Goal: Transaction & Acquisition: Purchase product/service

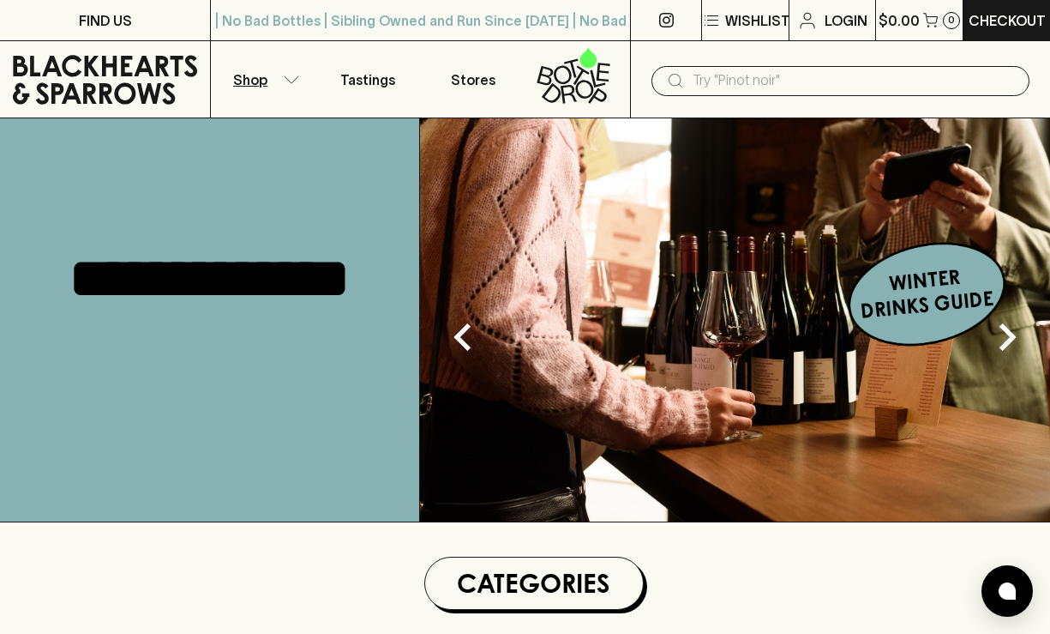
click at [292, 76] on icon "button" at bounding box center [291, 79] width 17 height 9
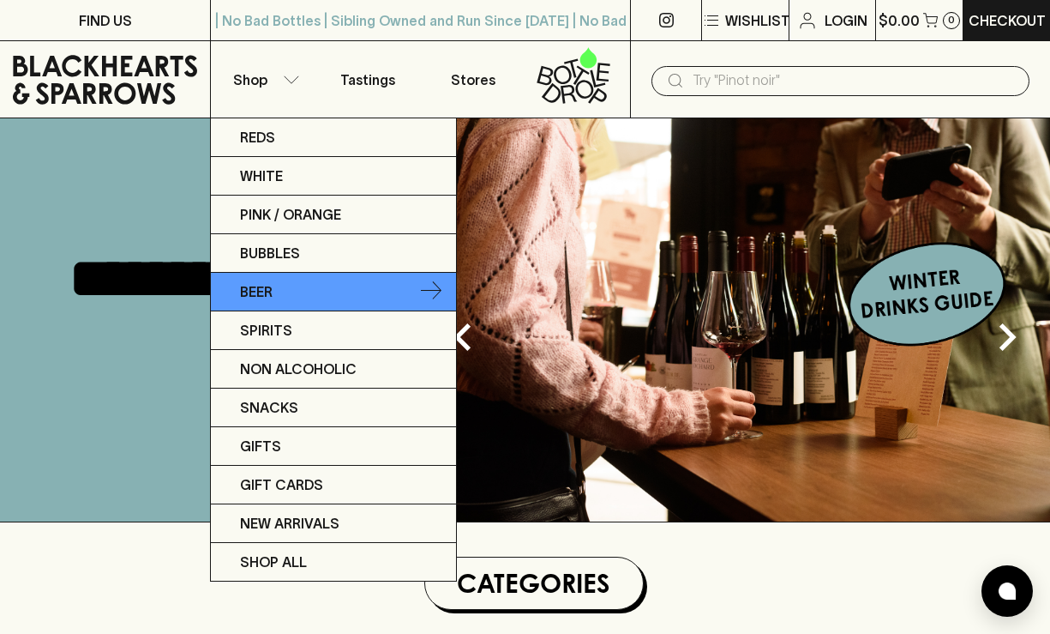
click at [289, 292] on link "Beer" at bounding box center [333, 292] width 245 height 39
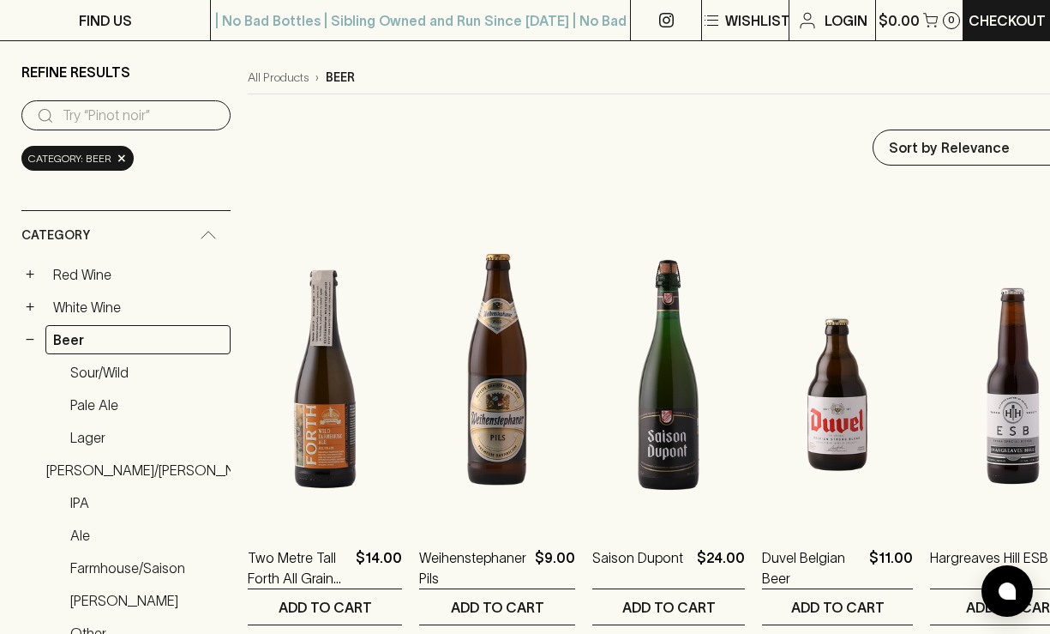
scroll to position [28, 0]
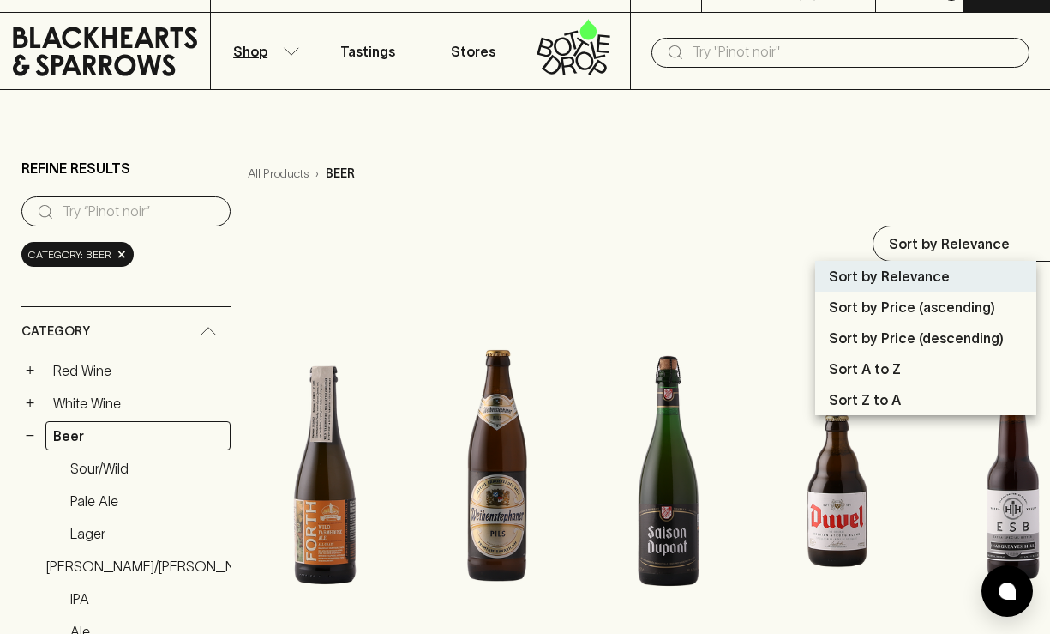
click at [828, 198] on div at bounding box center [525, 317] width 1050 height 634
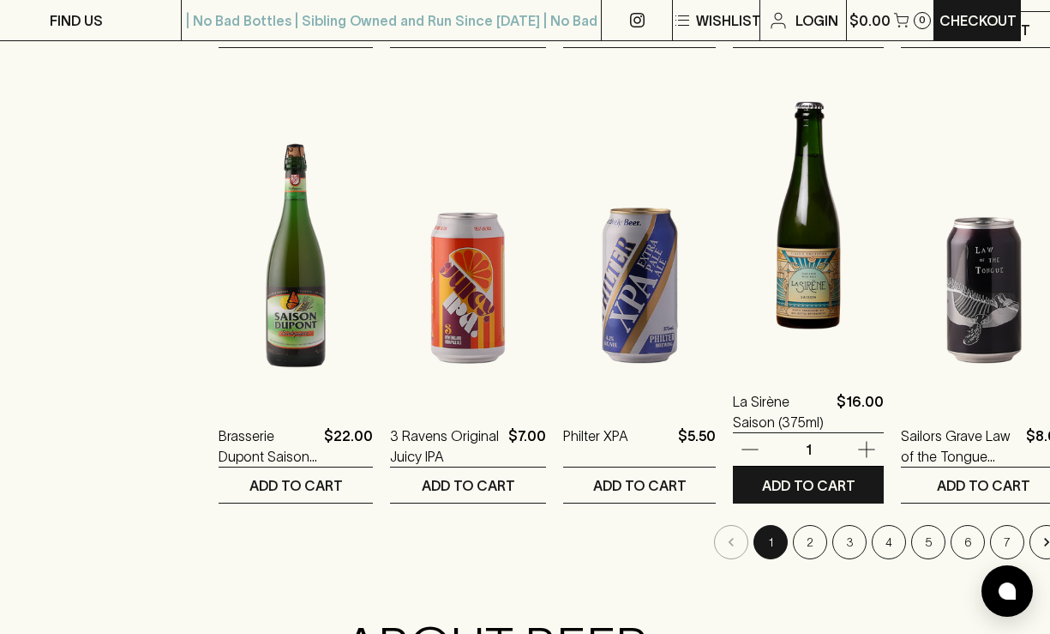
scroll to position [1653, 29]
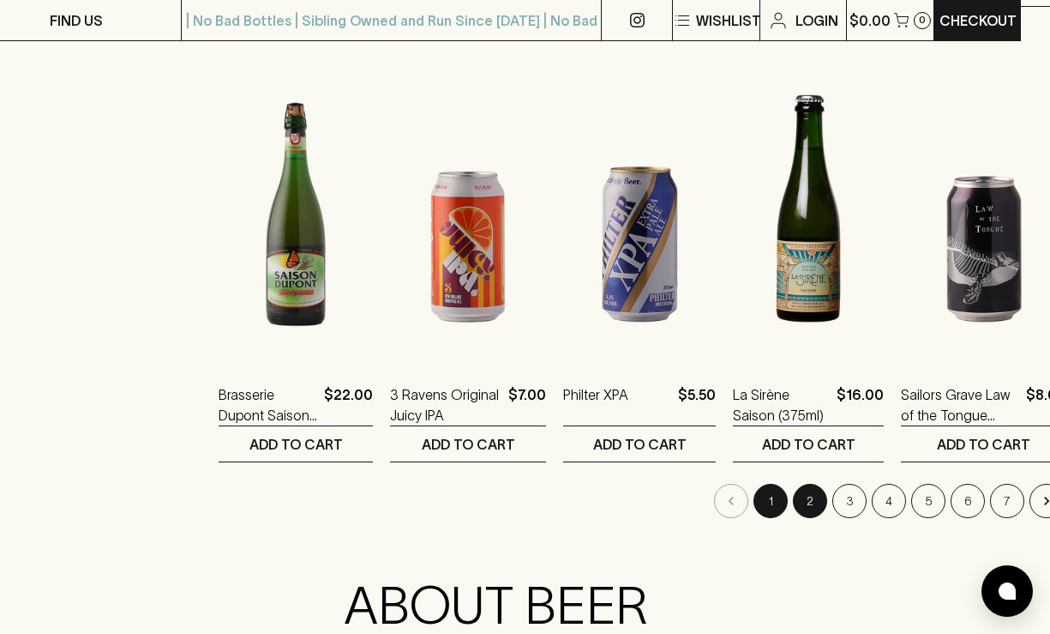
click at [793, 502] on button "2" at bounding box center [810, 501] width 34 height 34
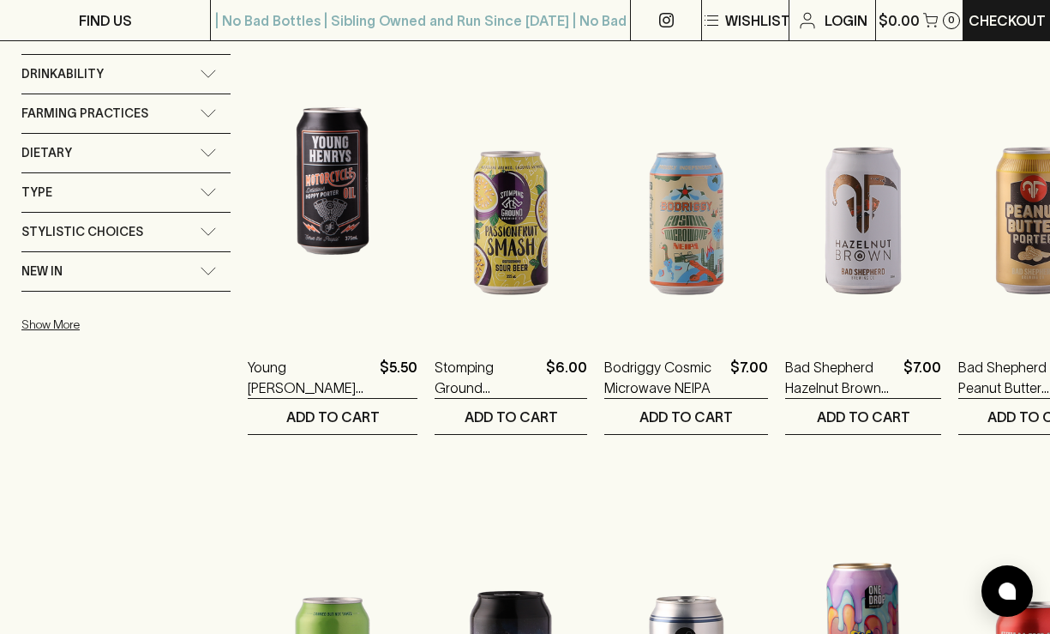
scroll to position [1226, 0]
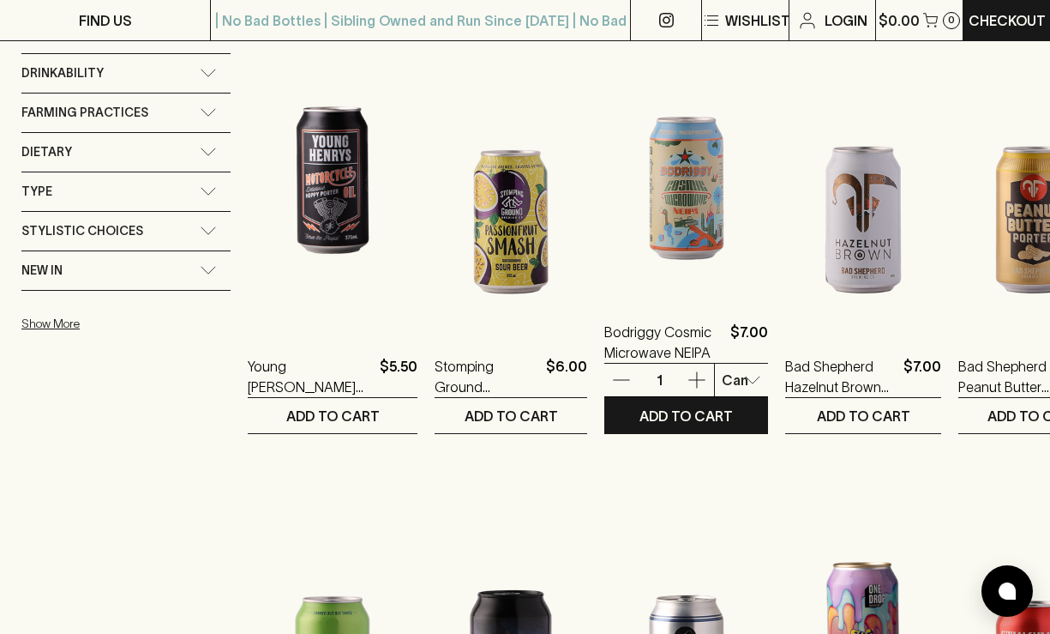
click at [721, 253] on img at bounding box center [687, 146] width 164 height 300
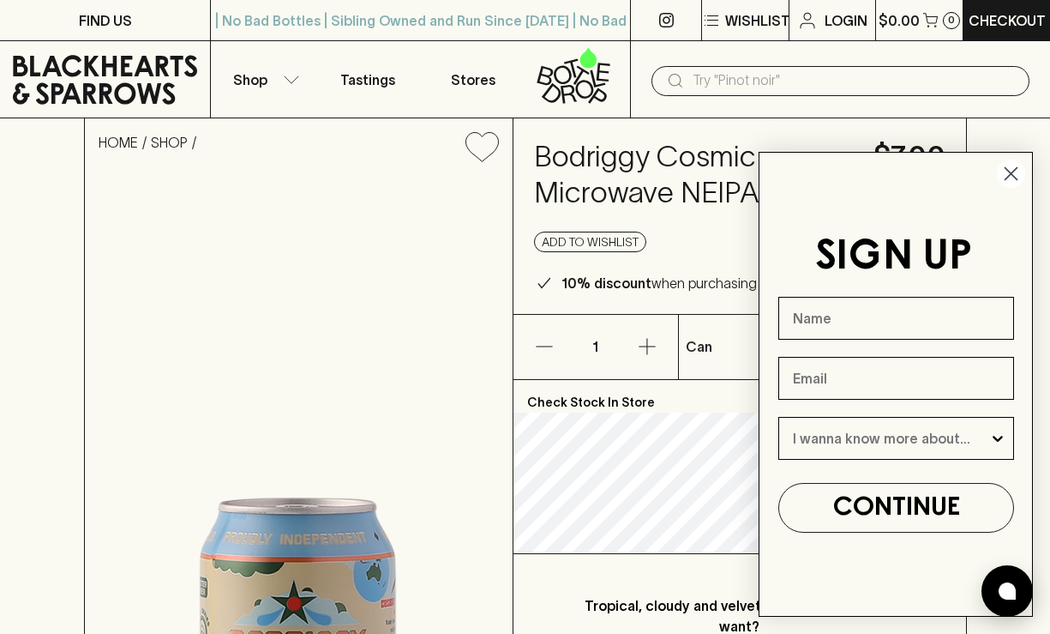
click at [1014, 165] on circle "Close dialog" at bounding box center [1011, 173] width 28 height 28
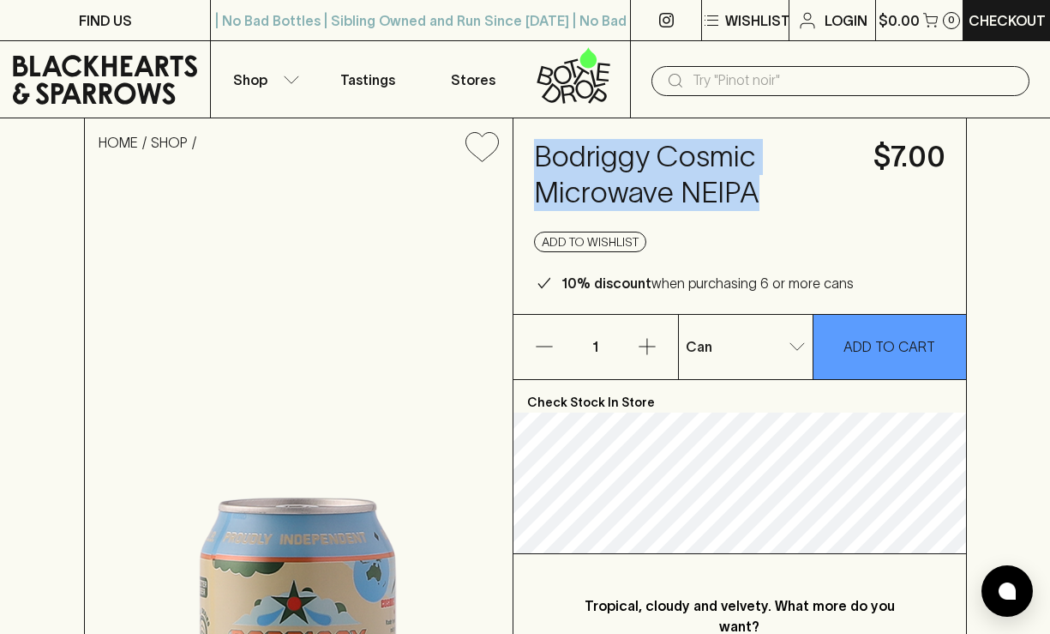
drag, startPoint x: 760, startPoint y: 195, endPoint x: 533, endPoint y: 166, distance: 228.3
click at [534, 166] on h4 "Bodriggy Cosmic Microwave NEIPA" at bounding box center [693, 175] width 319 height 72
copy h4 "Bodriggy Cosmic Microwave NEIPA"
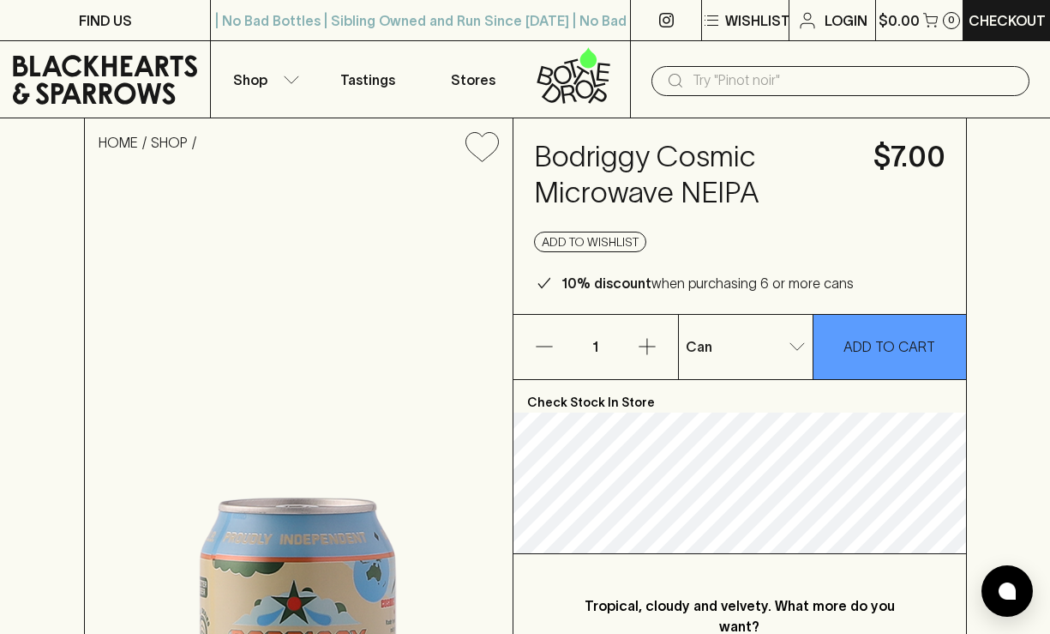
click at [986, 202] on div "HOME SHOP Bodriggy Cosmic Microwave NEIPA $7.00 Add to wishlist 10% discount wh…" at bounding box center [525, 546] width 1050 height 856
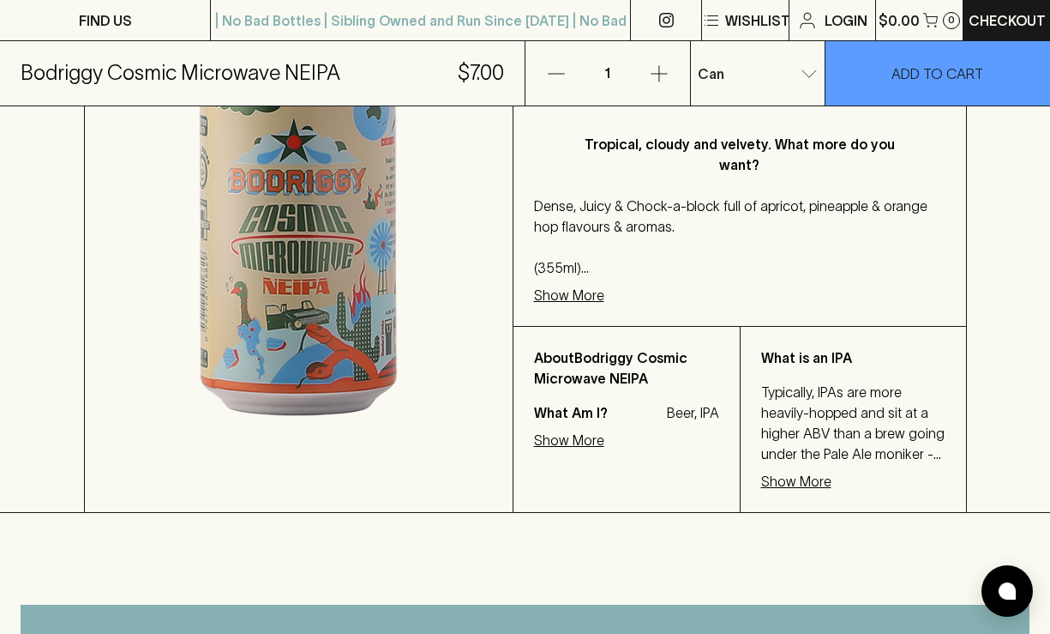
scroll to position [465, 0]
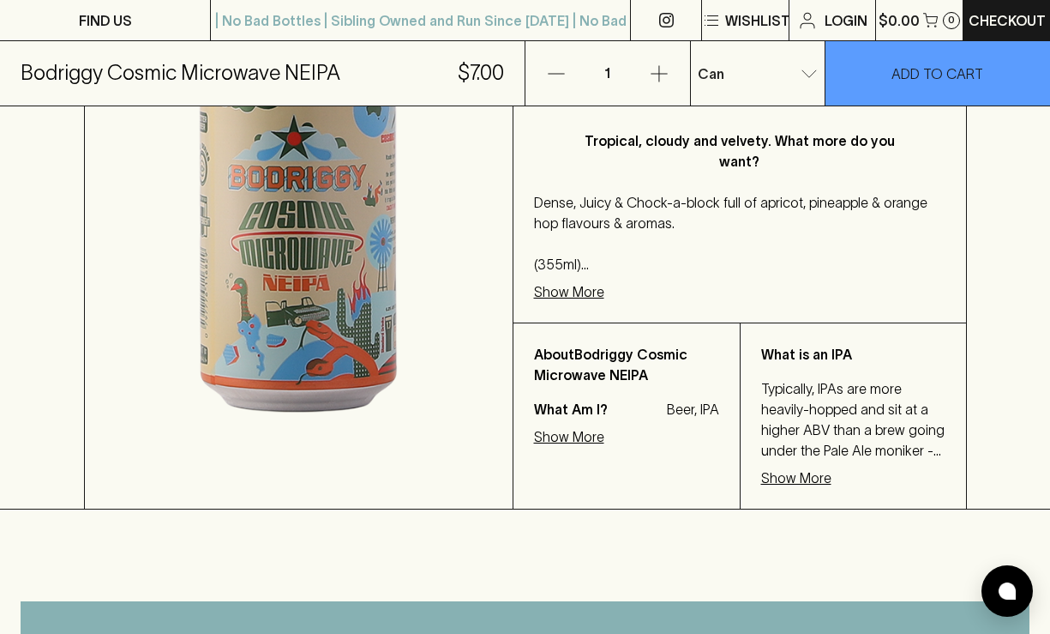
click at [587, 281] on p "Show More" at bounding box center [569, 291] width 70 height 21
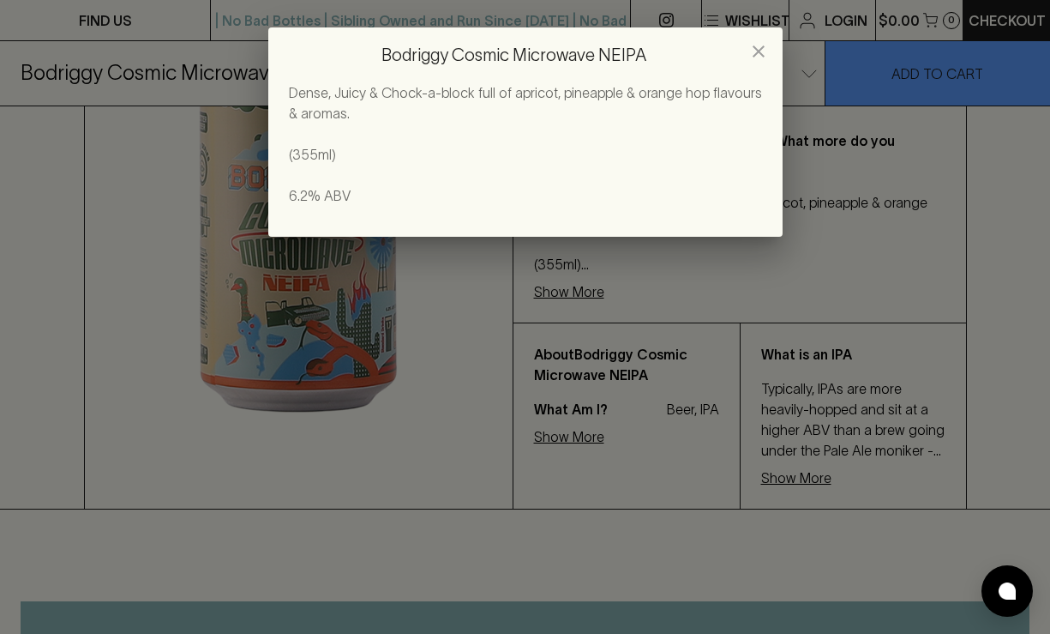
click at [764, 58] on icon "close" at bounding box center [759, 51] width 21 height 21
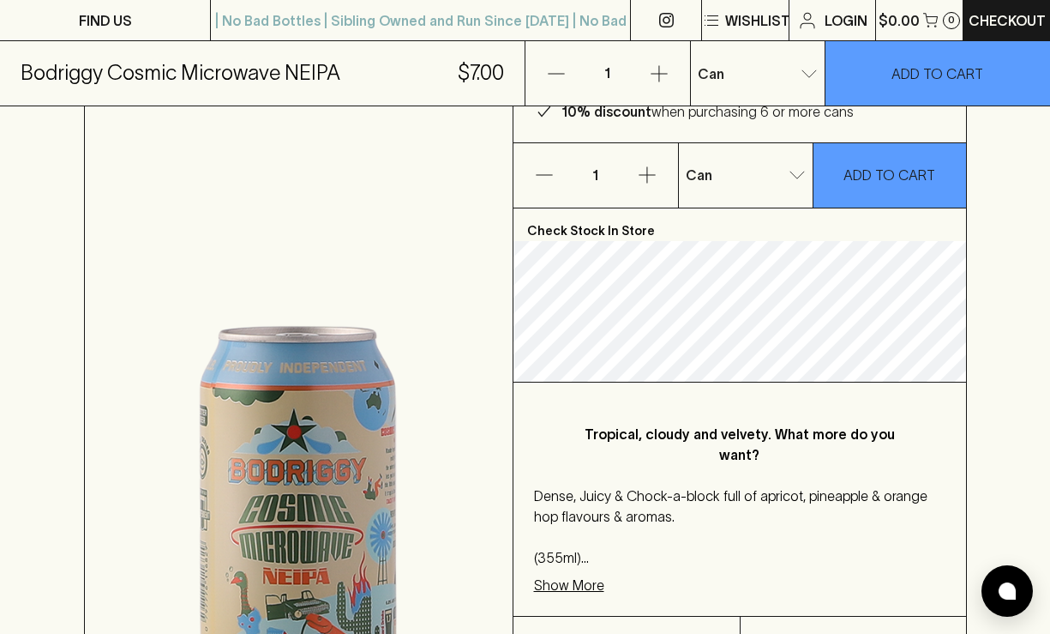
scroll to position [0, 0]
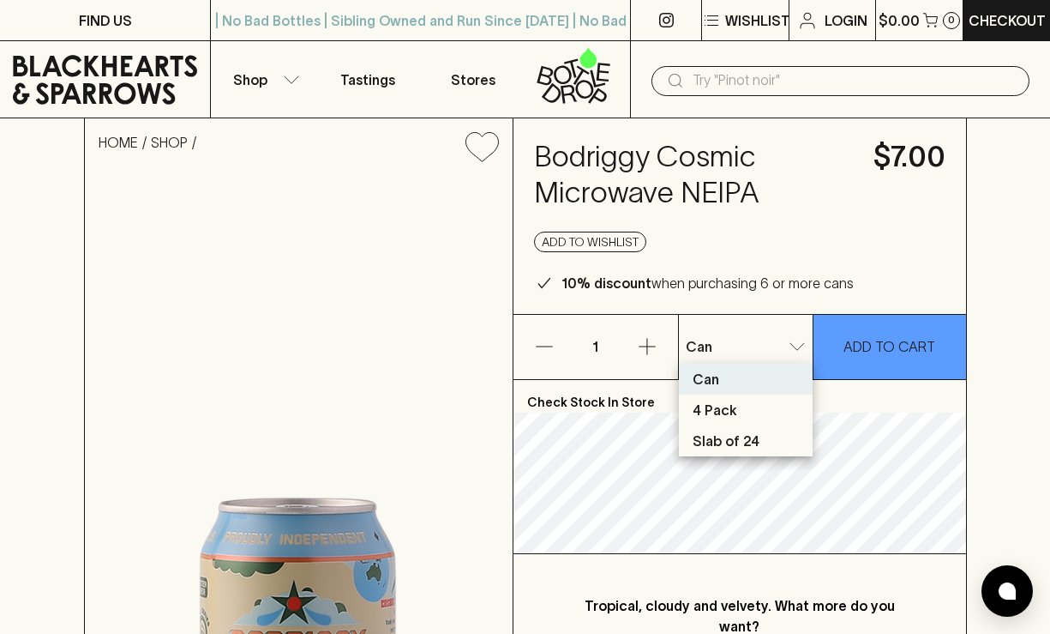
click at [747, 405] on li "4 Pack" at bounding box center [746, 409] width 134 height 31
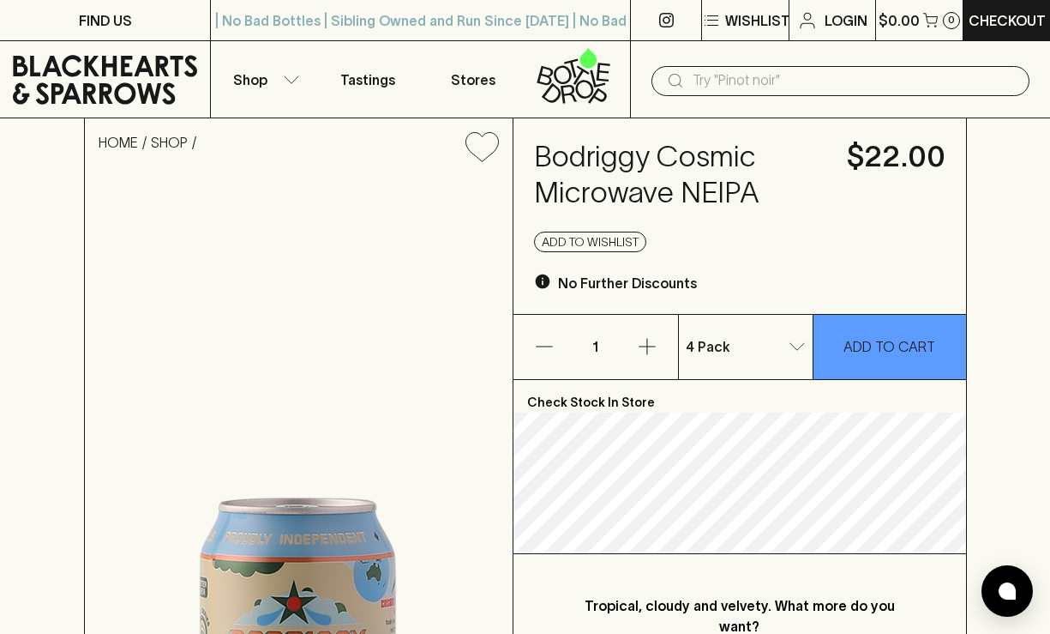
click at [765, 371] on div "4 Pack 1 ​" at bounding box center [746, 347] width 134 height 64
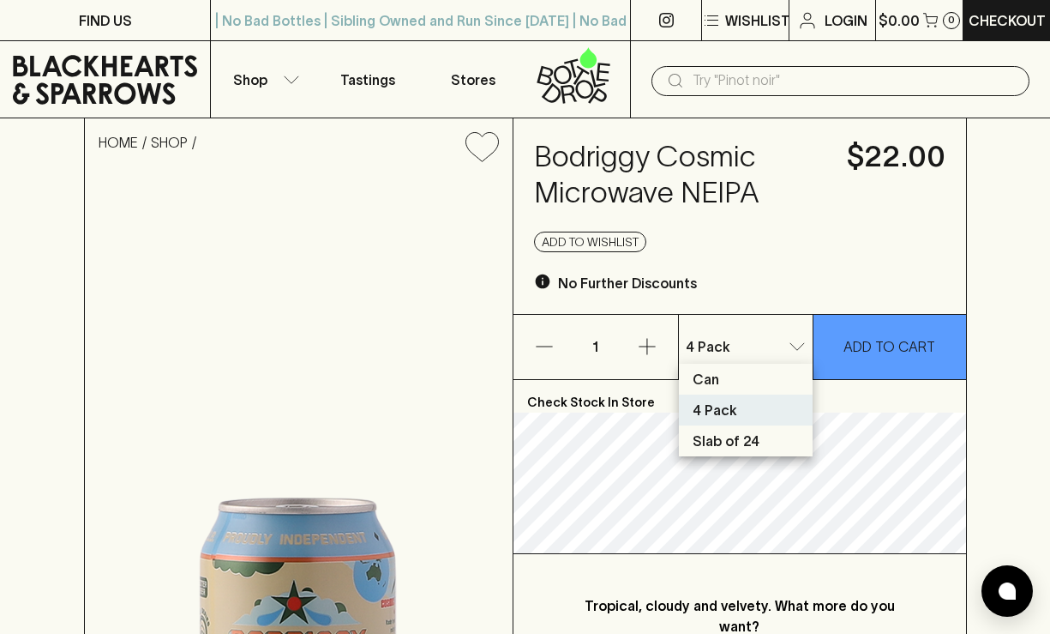
click at [779, 413] on li "4 Pack" at bounding box center [746, 409] width 134 height 31
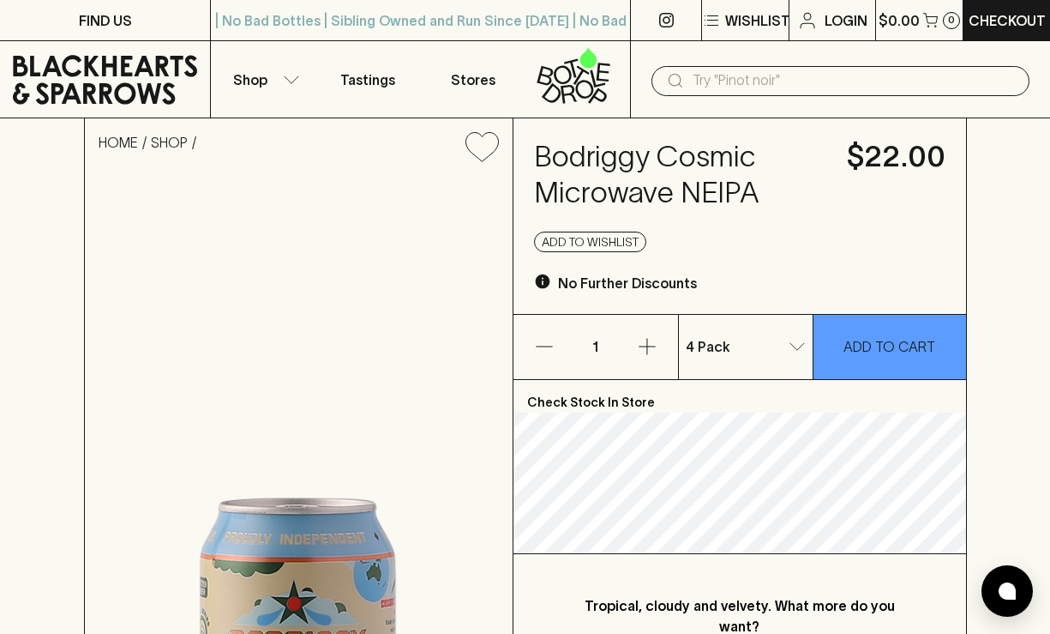
click at [786, 326] on div "4 Pack 1 ​" at bounding box center [746, 347] width 134 height 64
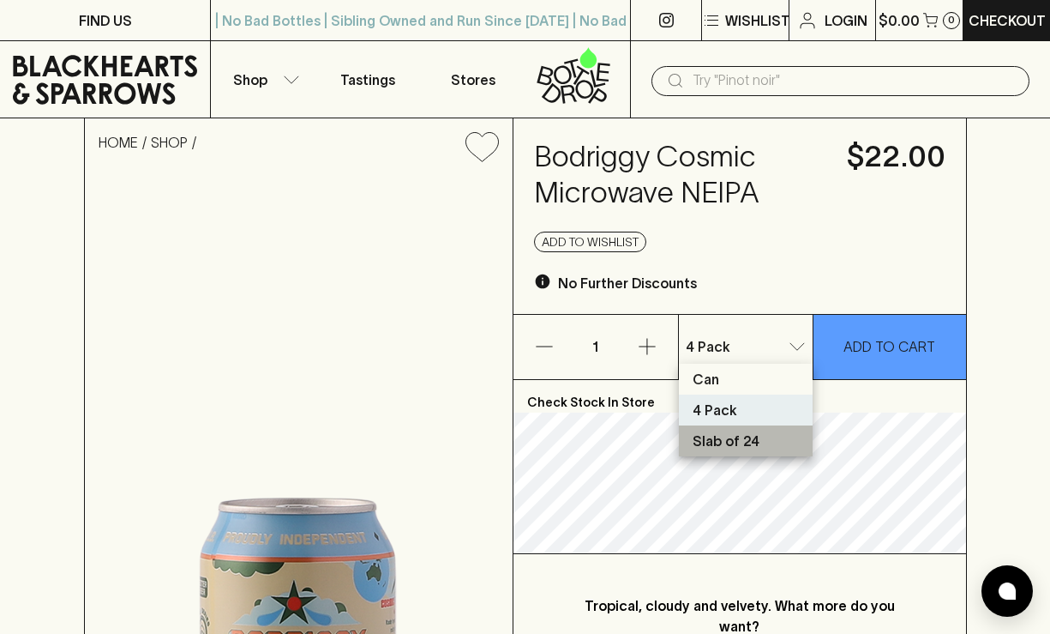
click at [777, 441] on li "Slab of 24" at bounding box center [746, 440] width 134 height 31
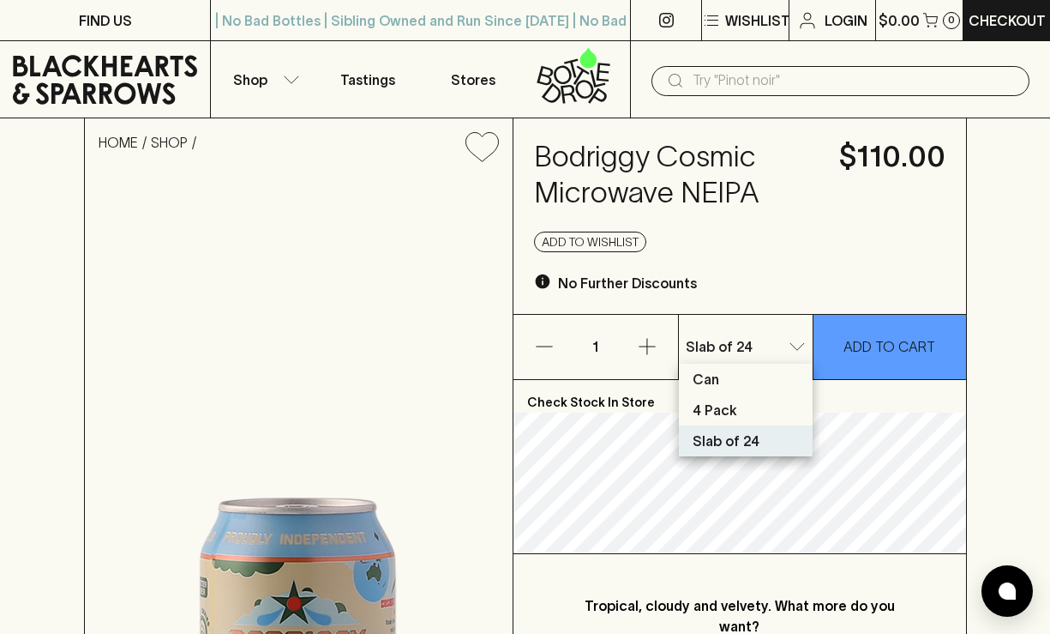
click at [784, 417] on li "4 Pack" at bounding box center [746, 409] width 134 height 31
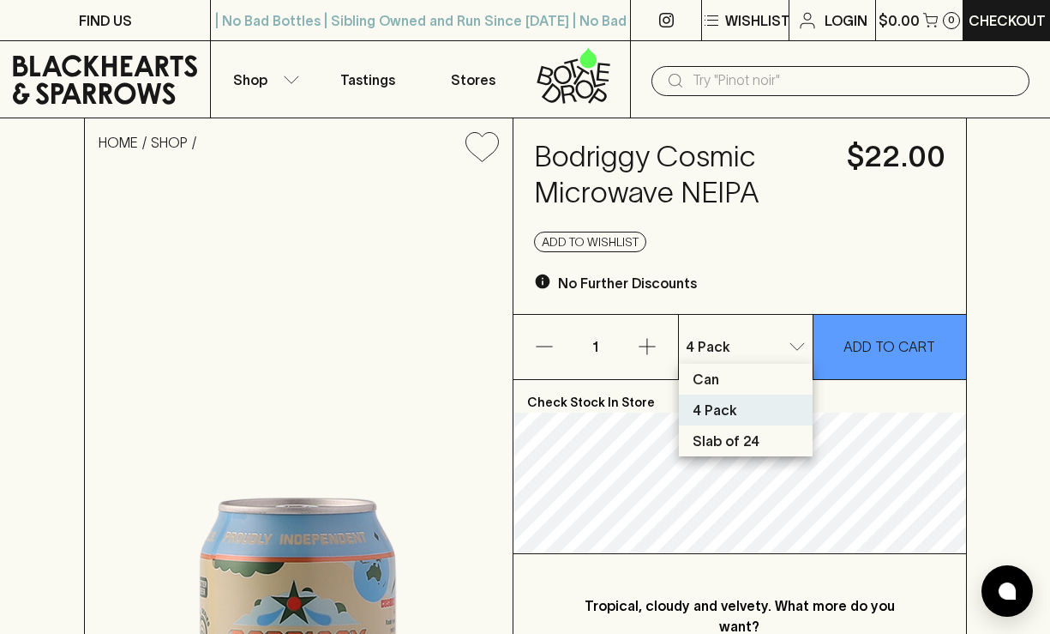
click at [792, 434] on li "Slab of 24" at bounding box center [746, 440] width 134 height 31
type input "2"
